Goal: Information Seeking & Learning: Learn about a topic

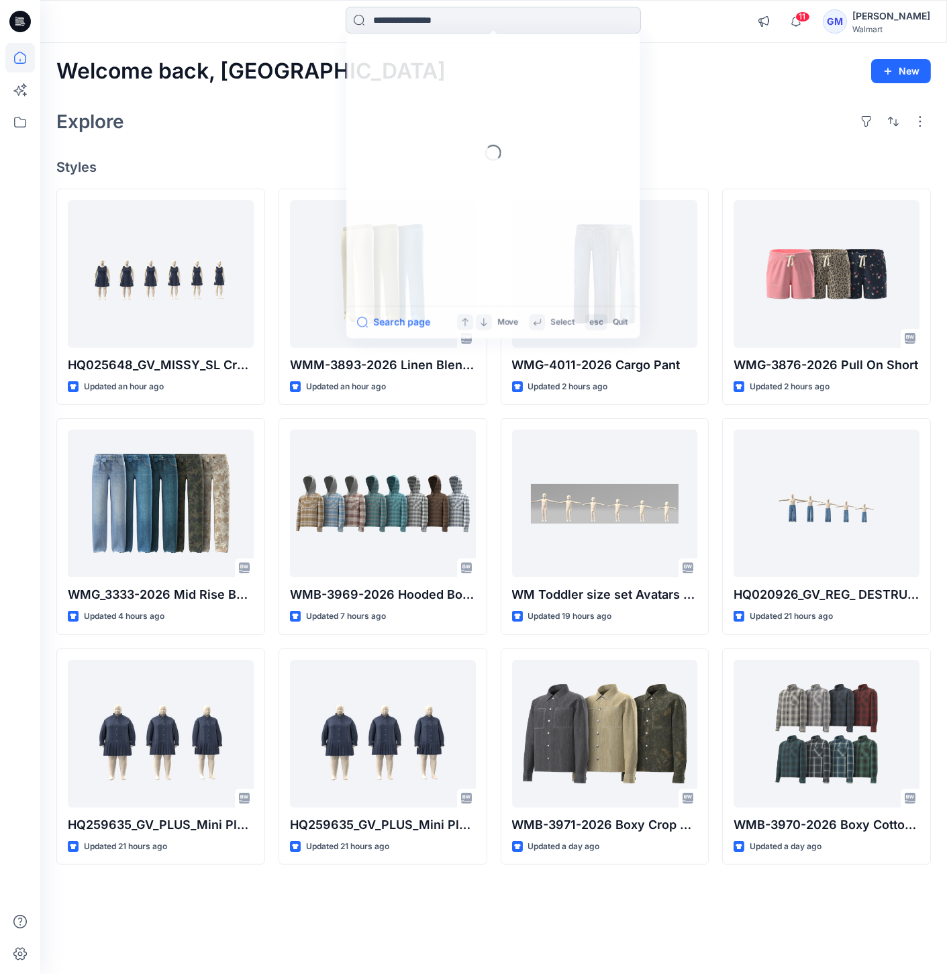
click at [498, 22] on input at bounding box center [493, 20] width 295 height 27
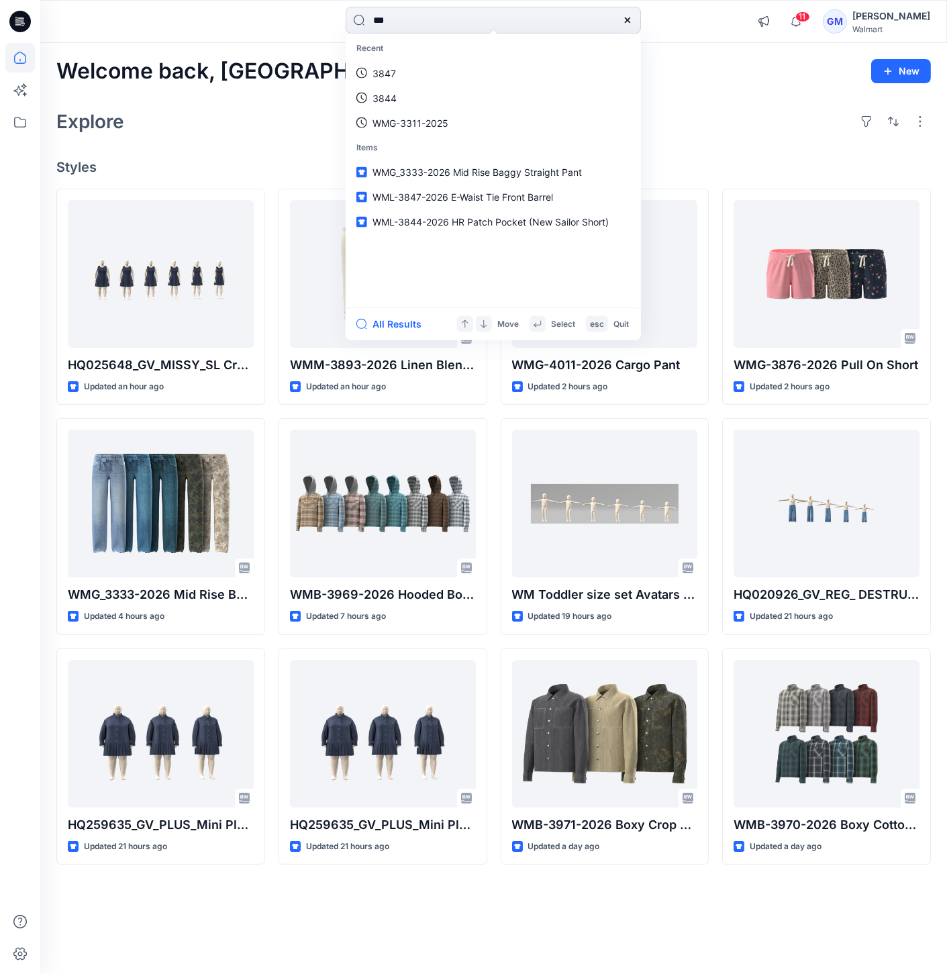
type input "****"
